Goal: Transaction & Acquisition: Purchase product/service

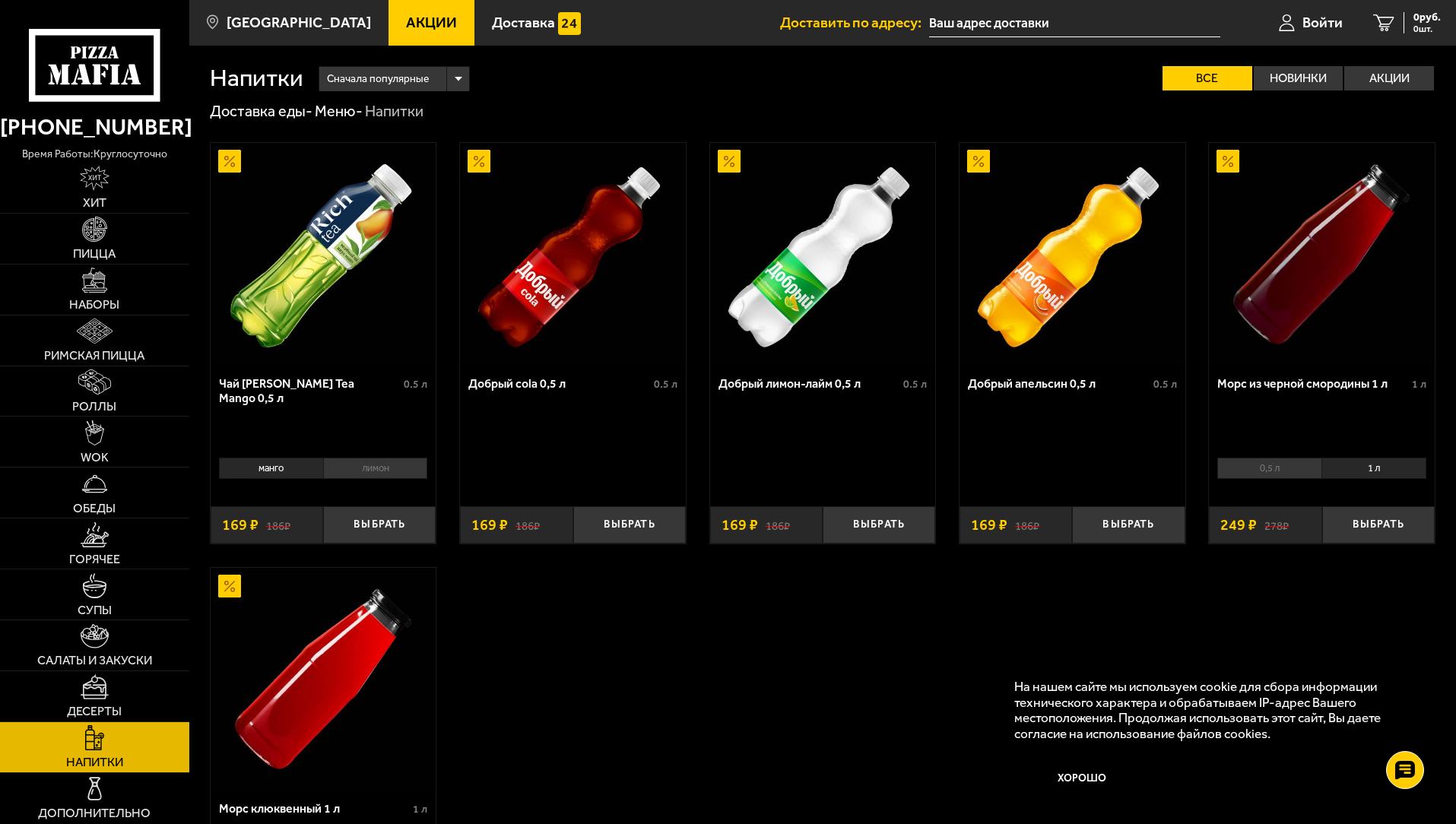
click at [238, 362] on img at bounding box center [323, 254] width 222 height 222
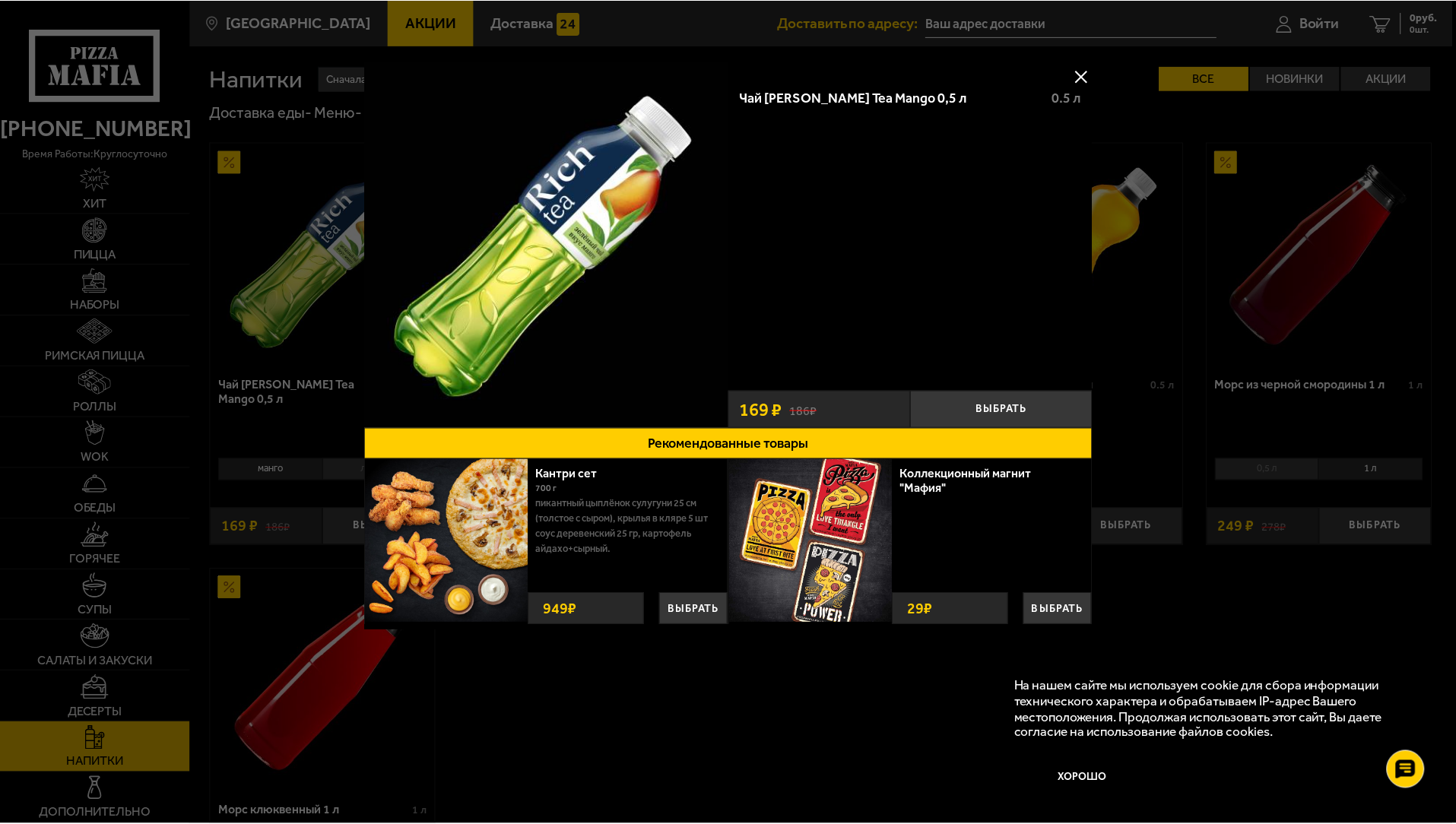
scroll to position [295, 0]
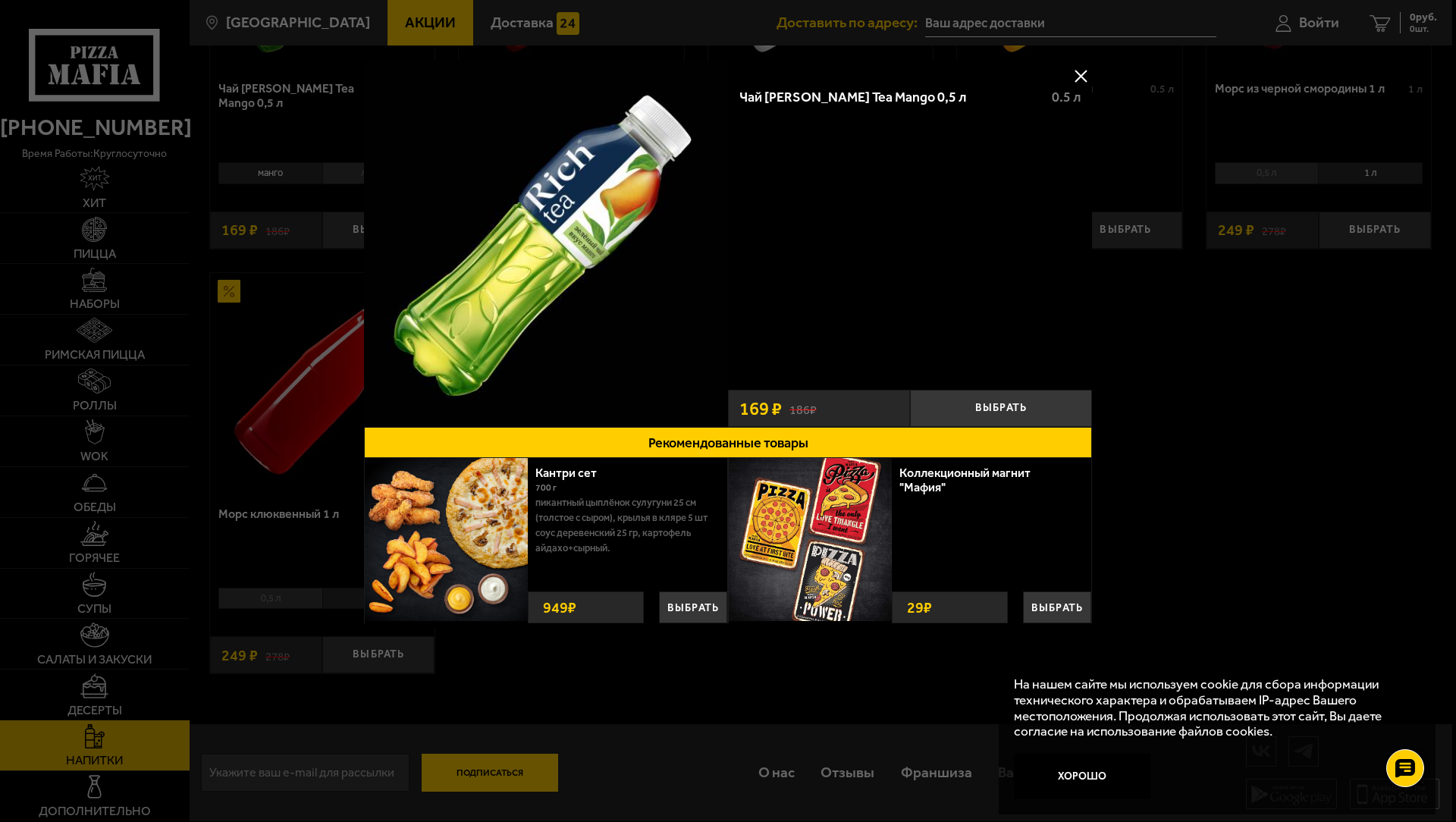
click at [766, 781] on div at bounding box center [728, 411] width 1456 height 822
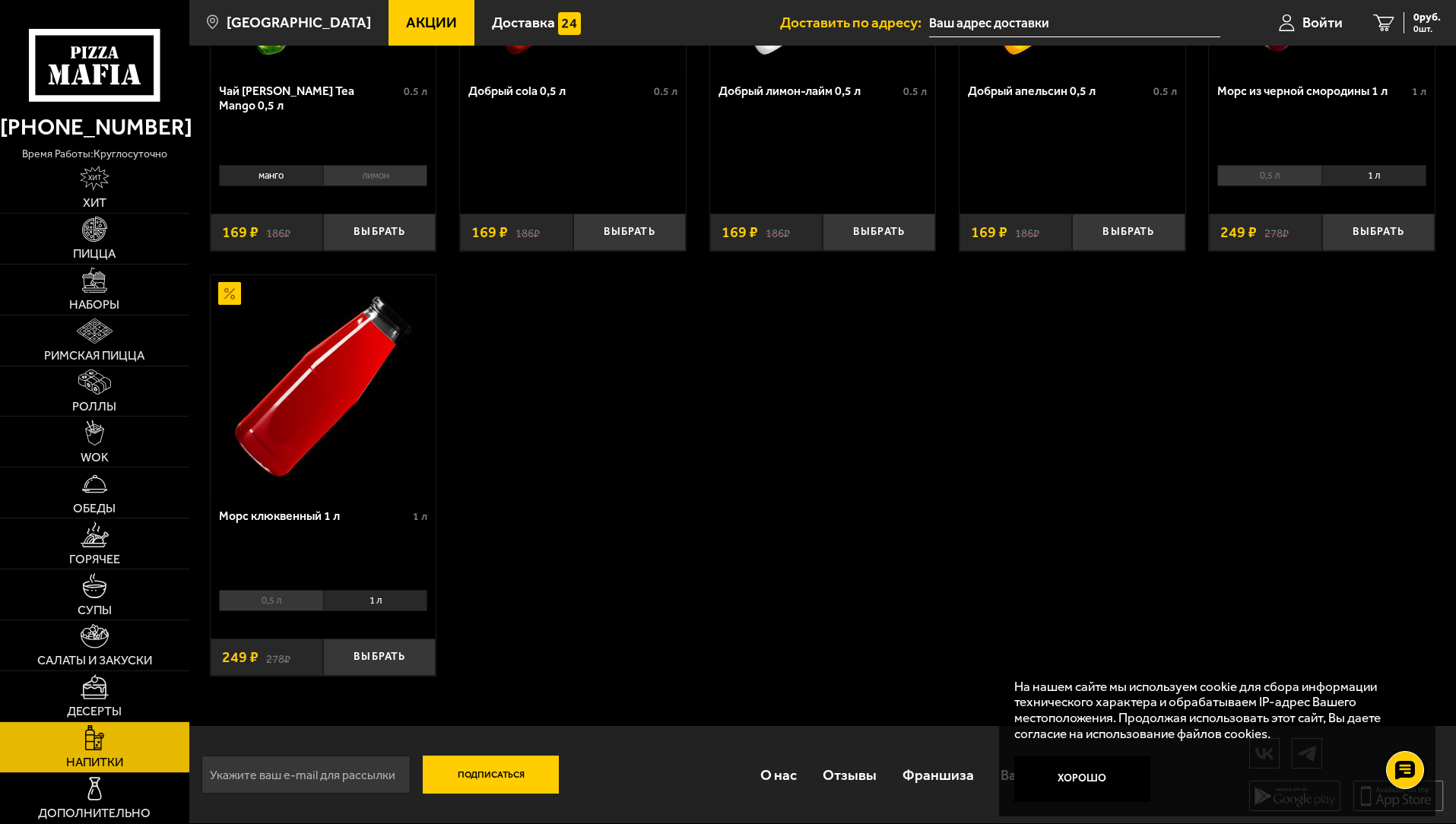
click at [1073, 22] on input "text" at bounding box center [1074, 23] width 291 height 28
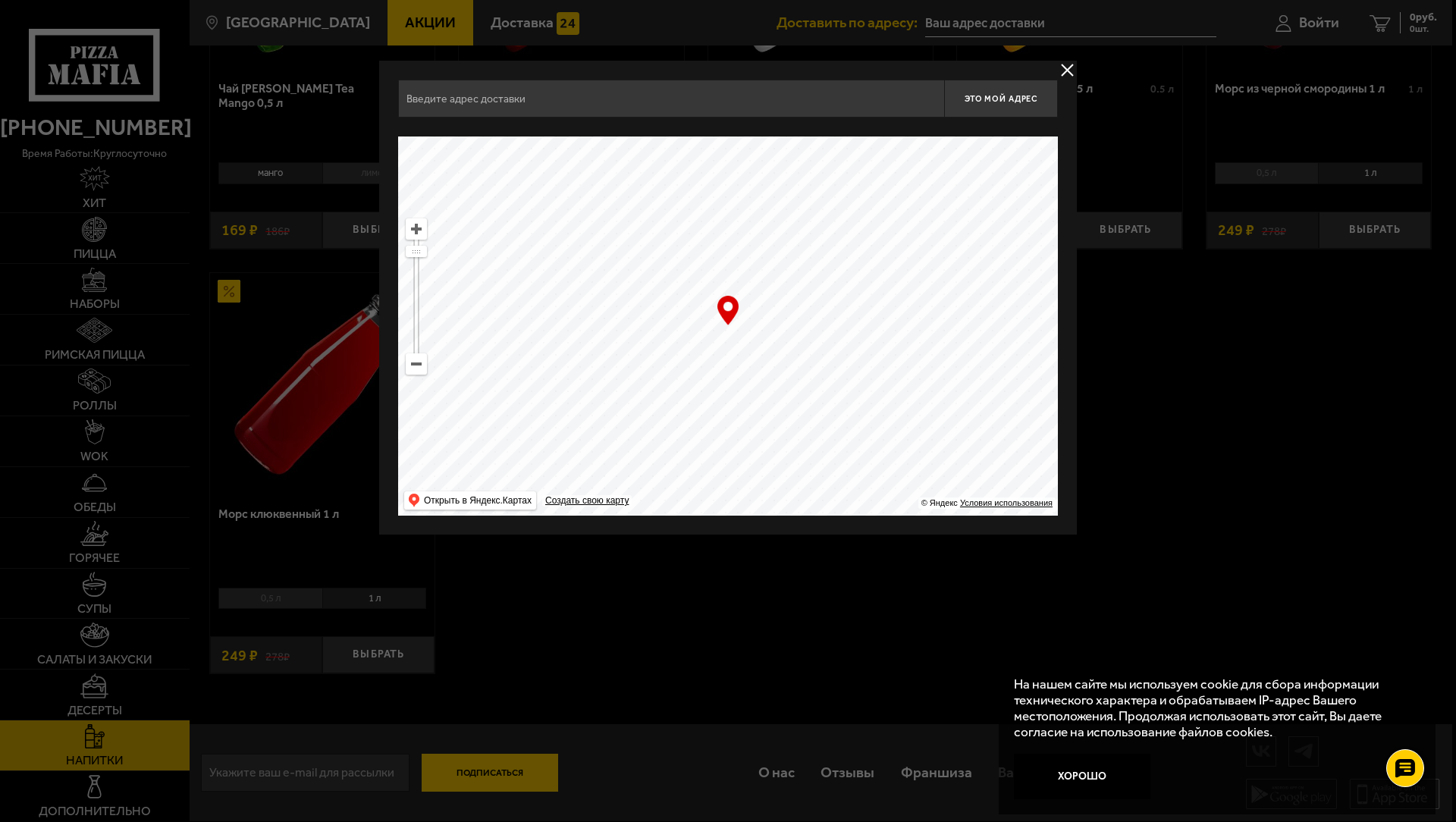
click at [504, 769] on div at bounding box center [728, 411] width 1456 height 822
